Goal: Transaction & Acquisition: Purchase product/service

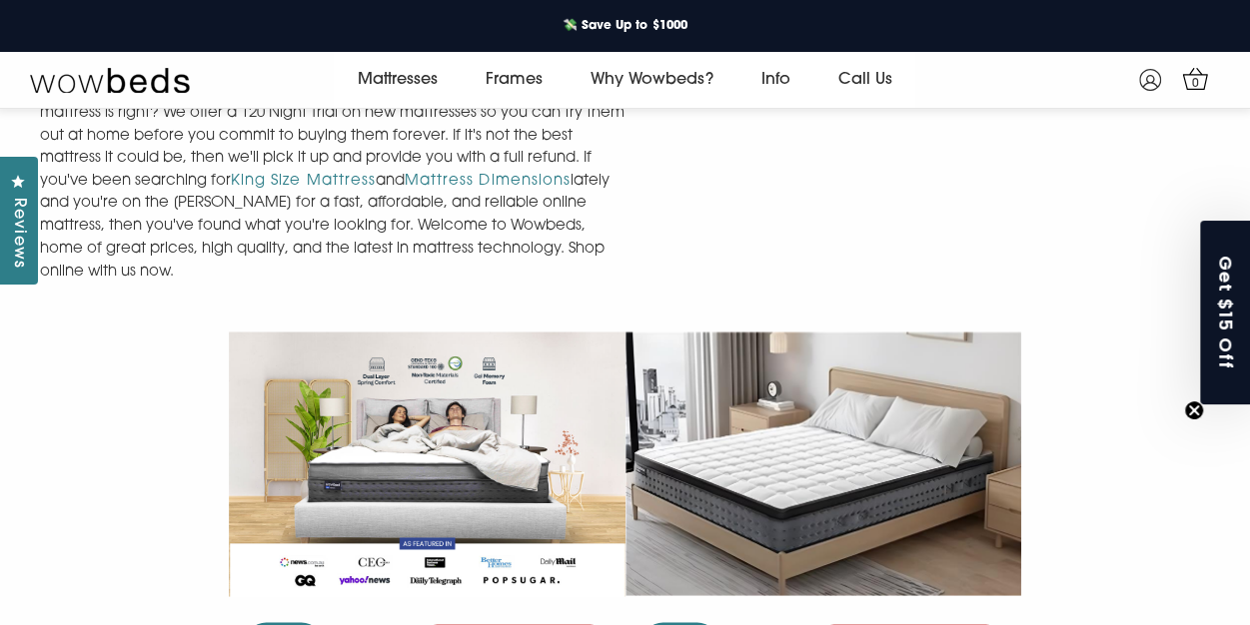
scroll to position [1641, 0]
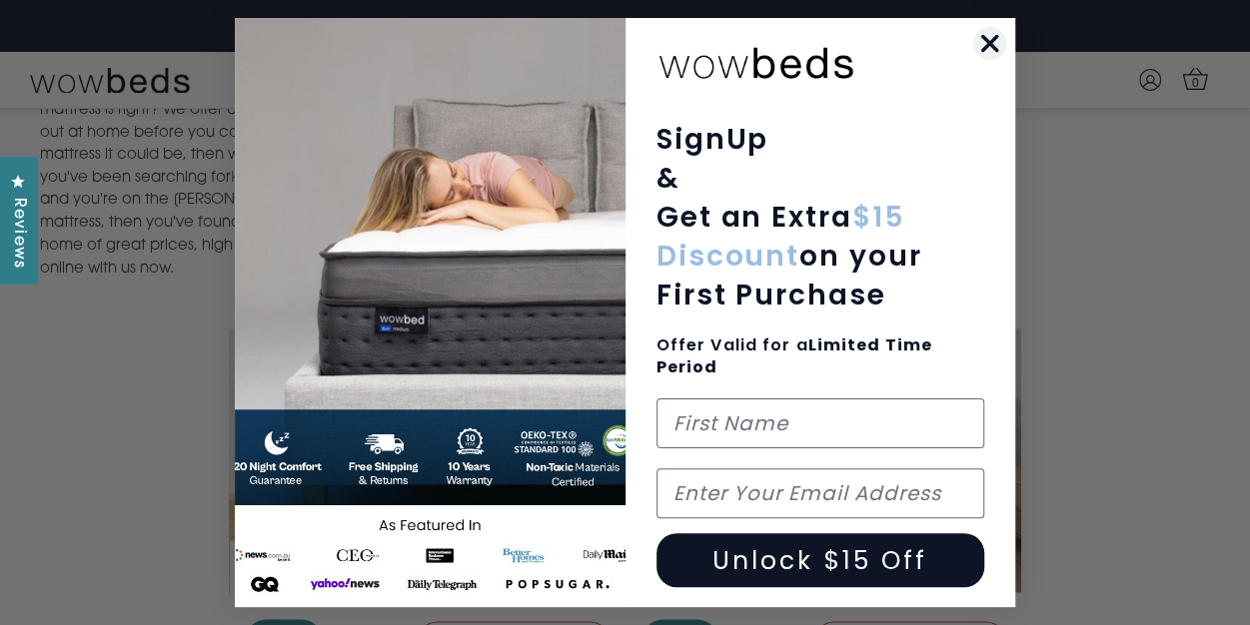
click at [990, 39] on circle "Close dialog" at bounding box center [989, 43] width 33 height 33
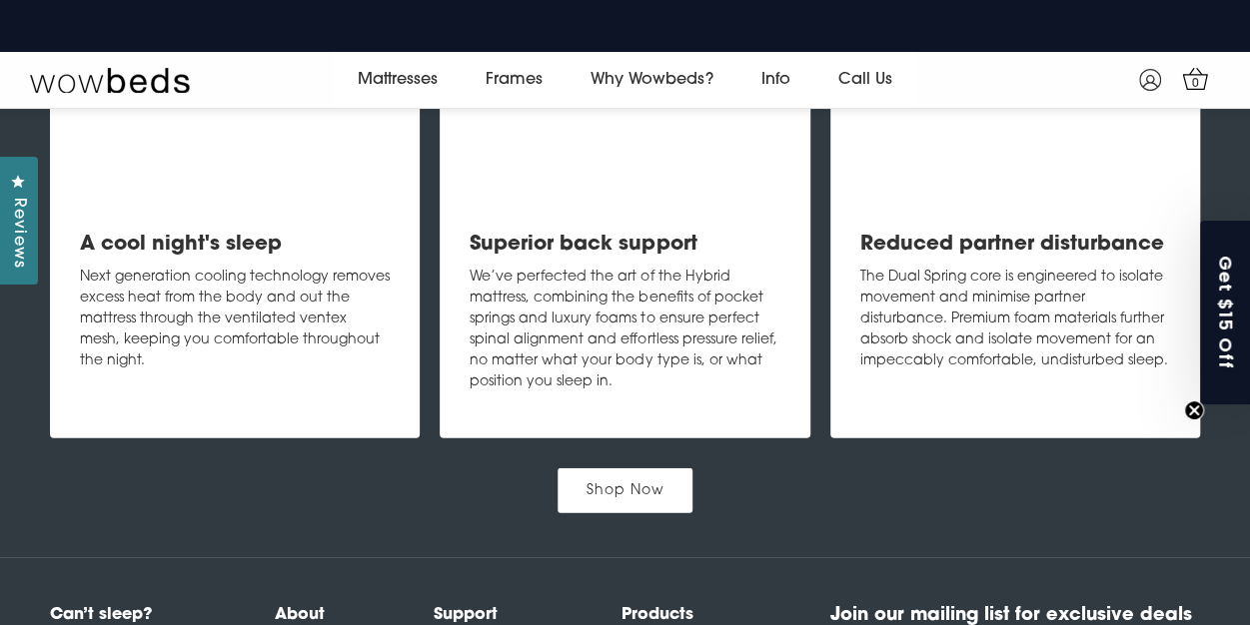
scroll to position [2552, 0]
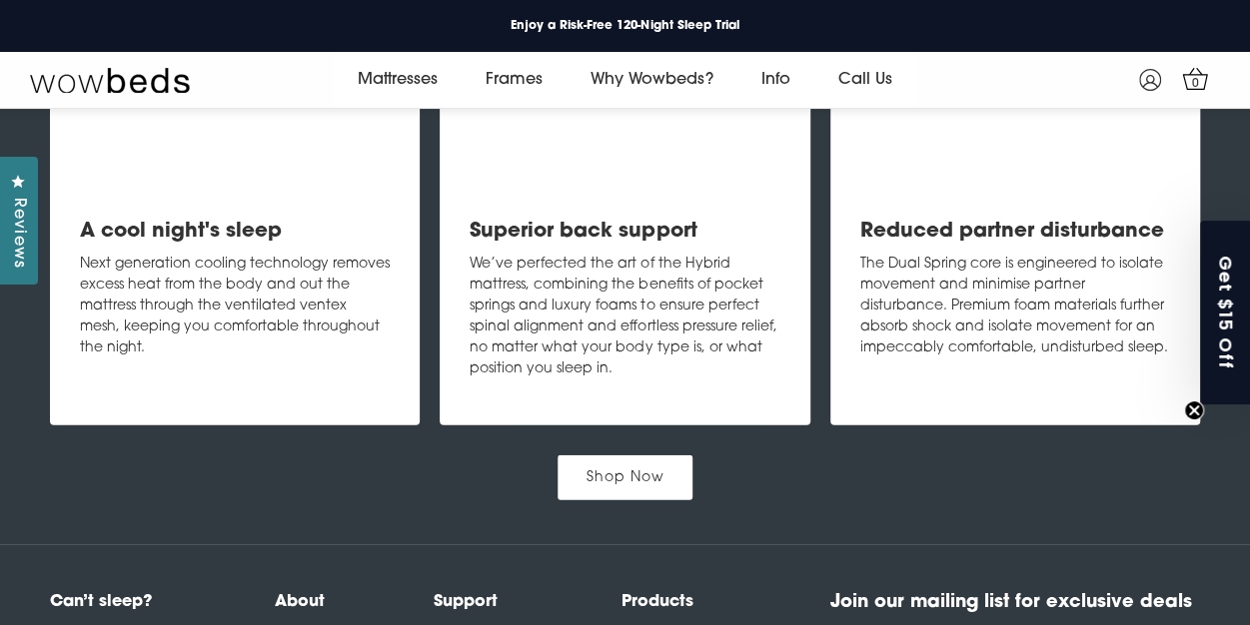
click at [645, 455] on link "Shop Now" at bounding box center [625, 477] width 136 height 45
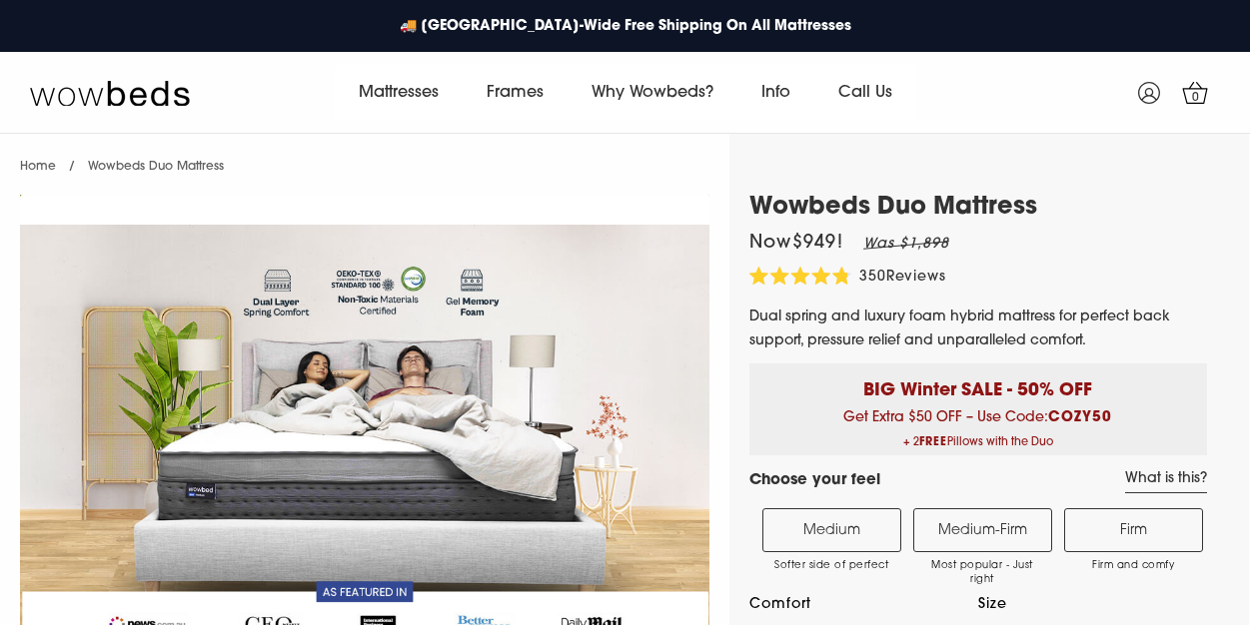
select select "Medium-Firm"
select select "Queen"
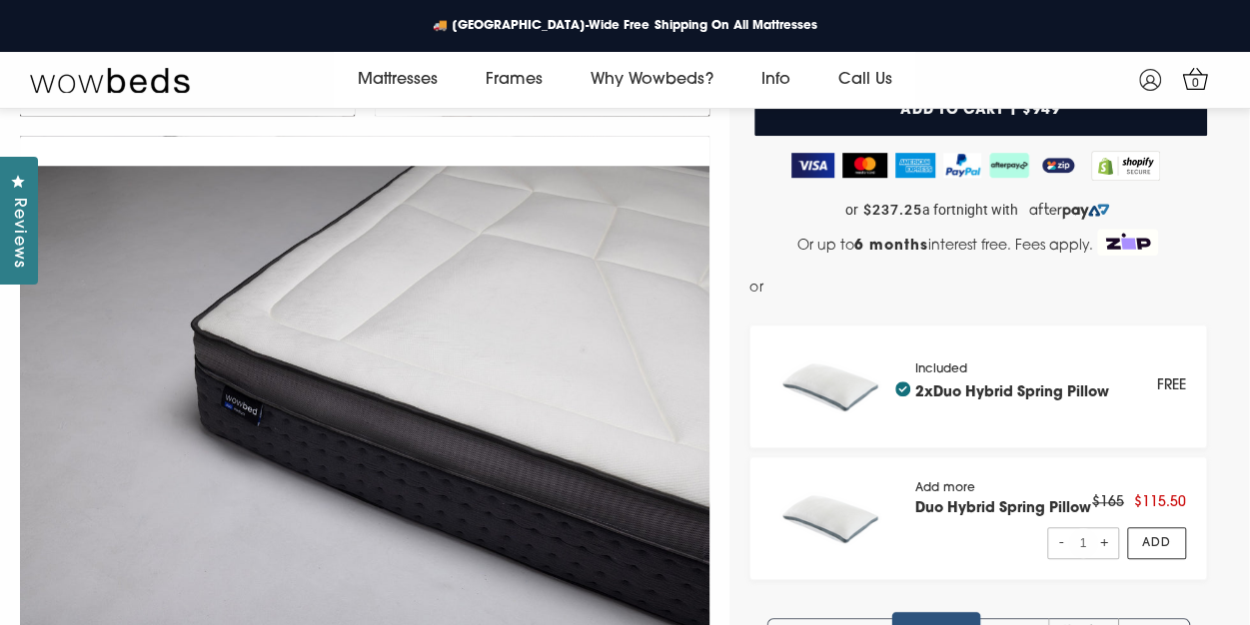
scroll to position [582, 0]
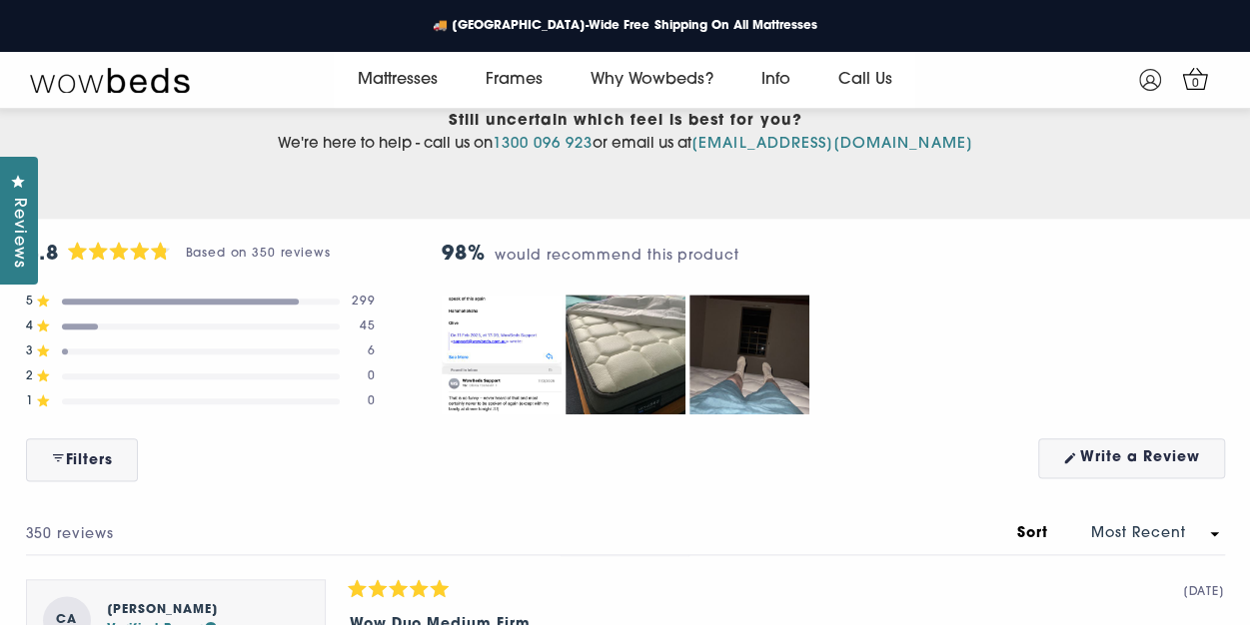
scroll to position [8420, 0]
